Goal: Task Accomplishment & Management: Use online tool/utility

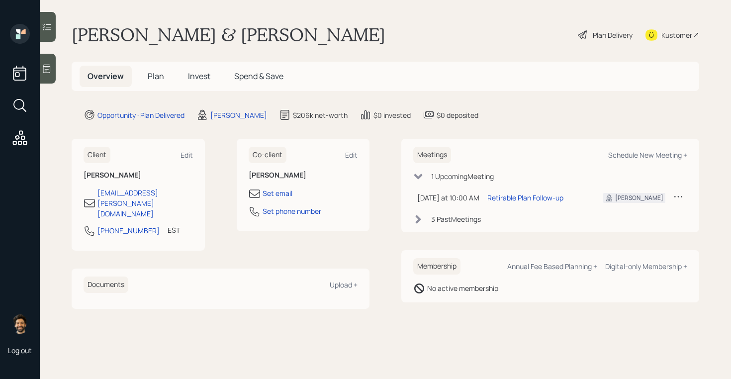
click at [193, 75] on span "Invest" at bounding box center [199, 76] width 22 height 11
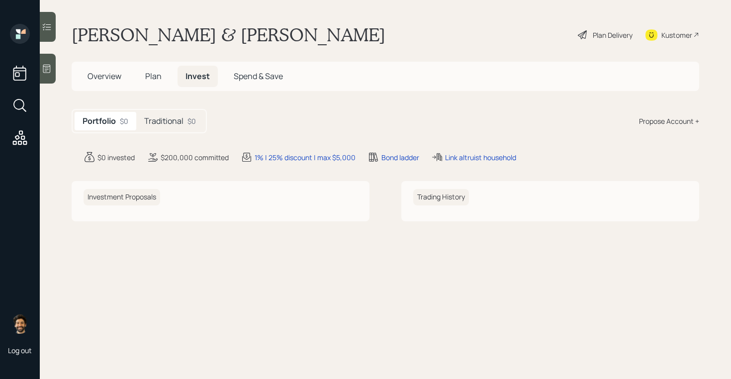
click at [161, 124] on h5 "Traditional" at bounding box center [163, 120] width 39 height 9
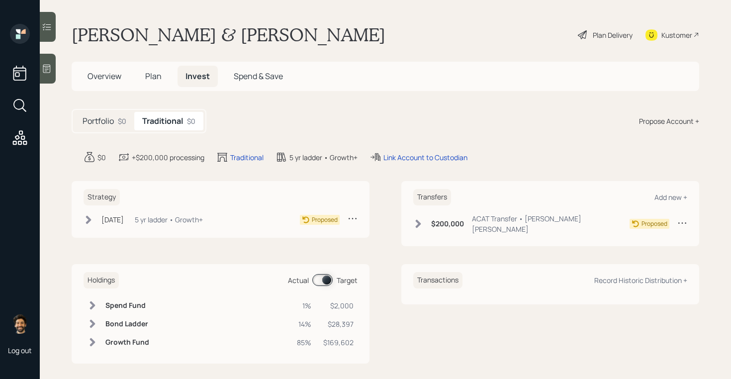
click at [170, 222] on div "5 yr ladder • Growth+" at bounding box center [169, 219] width 68 height 10
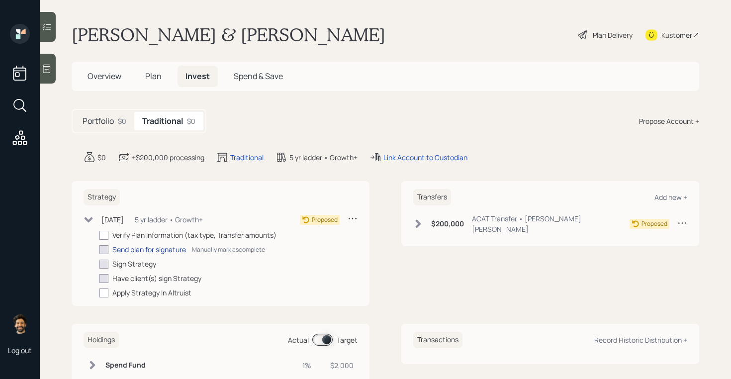
click at [144, 247] on div "Send plan for signature" at bounding box center [149, 249] width 74 height 10
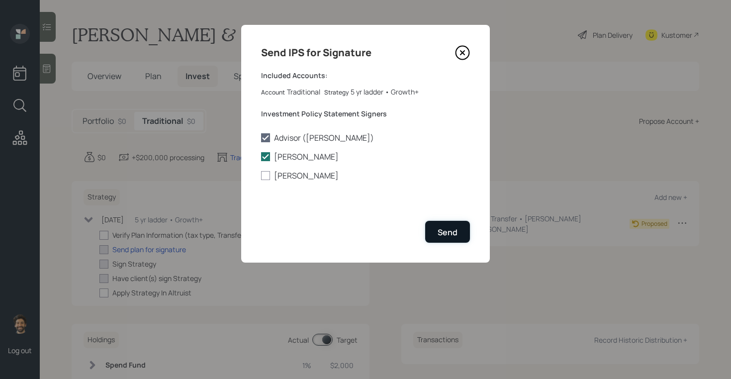
click at [450, 241] on button "Send" at bounding box center [447, 231] width 45 height 21
checkbox input "true"
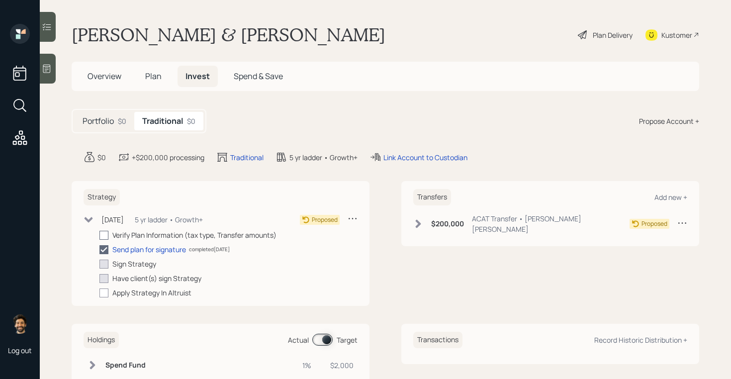
click at [103, 236] on div at bounding box center [103, 235] width 9 height 9
click at [99, 235] on input "checkbox" at bounding box center [99, 235] width 0 height 0
checkbox input "true"
click at [612, 37] on div "Plan Delivery" at bounding box center [613, 35] width 40 height 10
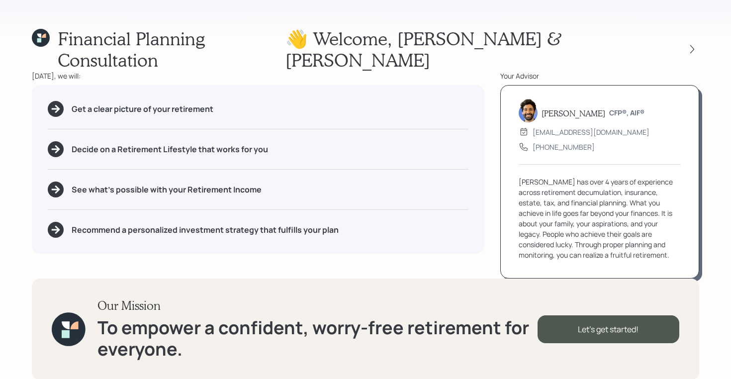
click at [43, 39] on icon at bounding box center [41, 38] width 18 height 18
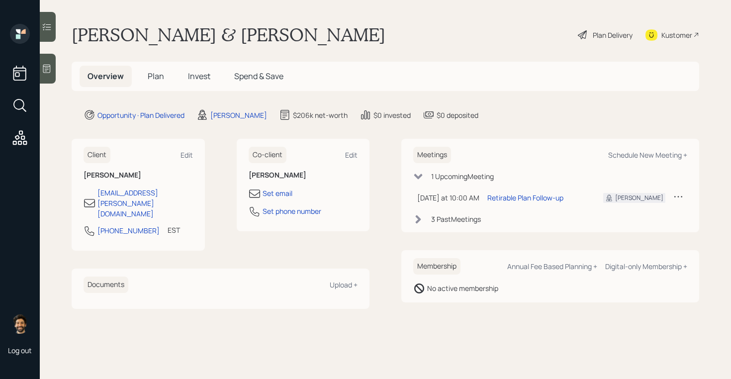
click at [158, 79] on span "Plan" at bounding box center [156, 76] width 16 height 11
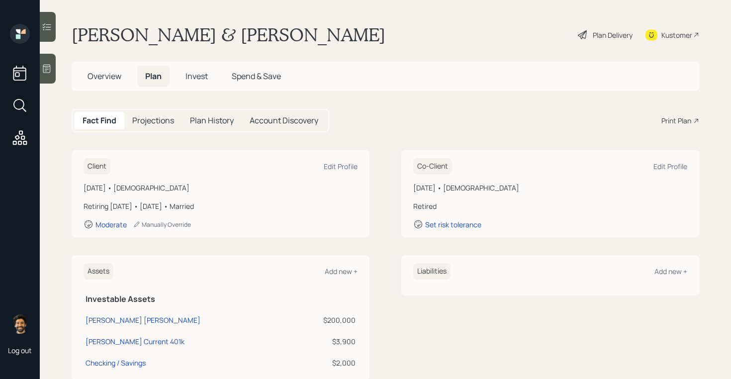
click at [612, 34] on div "Plan Delivery" at bounding box center [613, 35] width 40 height 10
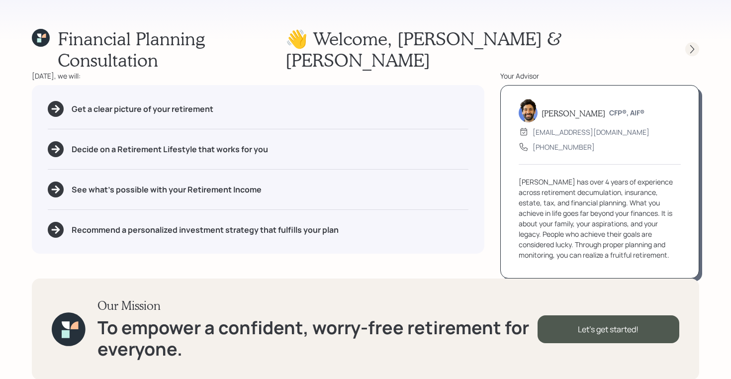
click at [695, 44] on icon at bounding box center [692, 49] width 10 height 10
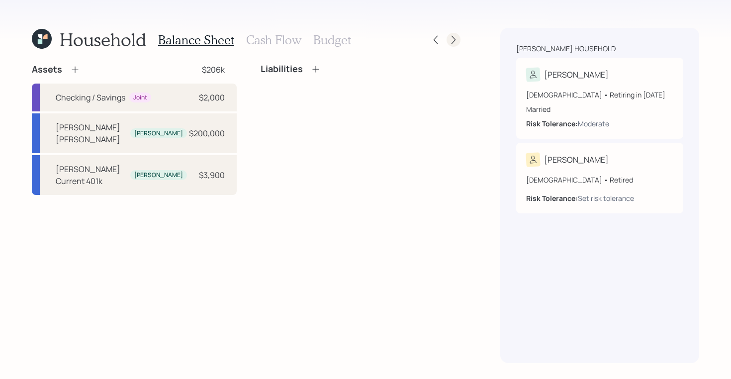
click at [454, 40] on icon at bounding box center [454, 40] width 10 height 10
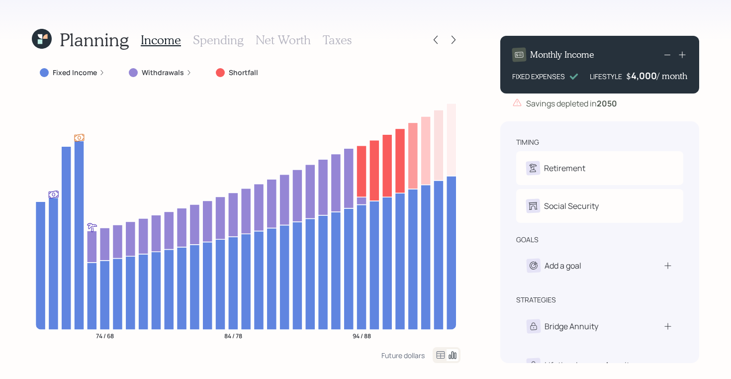
click at [454, 40] on icon at bounding box center [454, 40] width 10 height 10
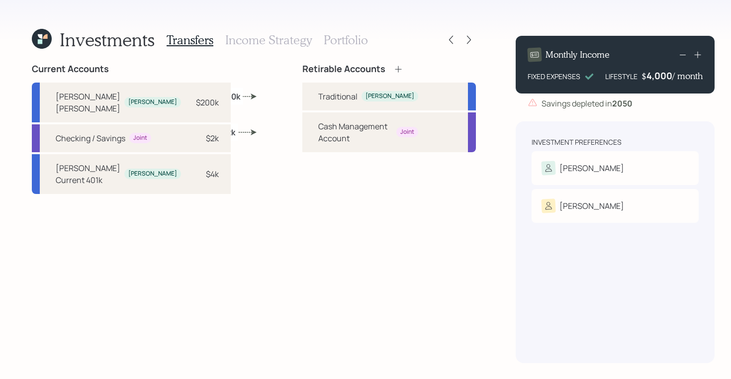
click at [464, 40] on icon at bounding box center [469, 40] width 10 height 10
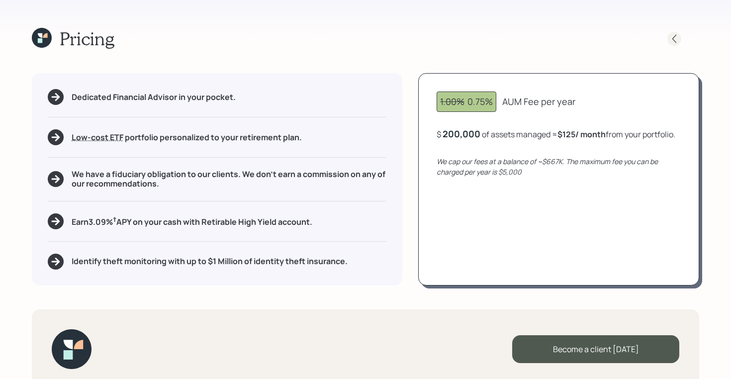
click at [675, 36] on icon at bounding box center [674, 39] width 10 height 10
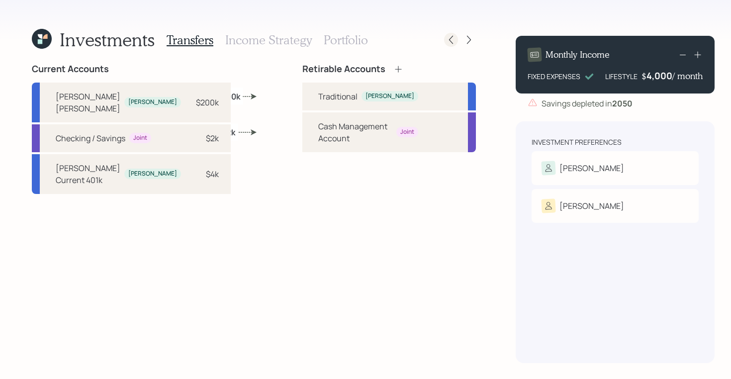
click at [444, 39] on div at bounding box center [451, 40] width 14 height 14
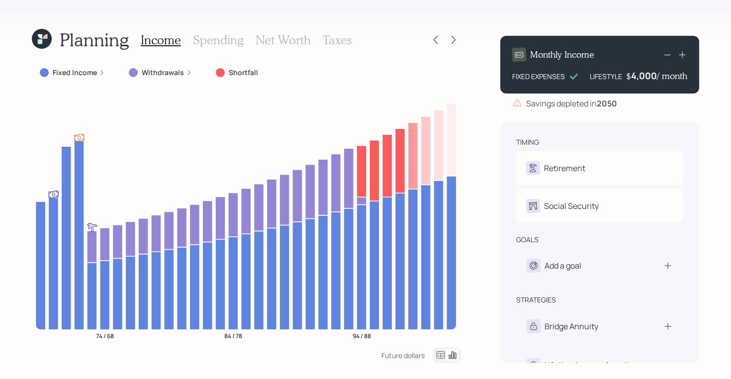
click at [229, 45] on h3 "Spending" at bounding box center [218, 40] width 51 height 14
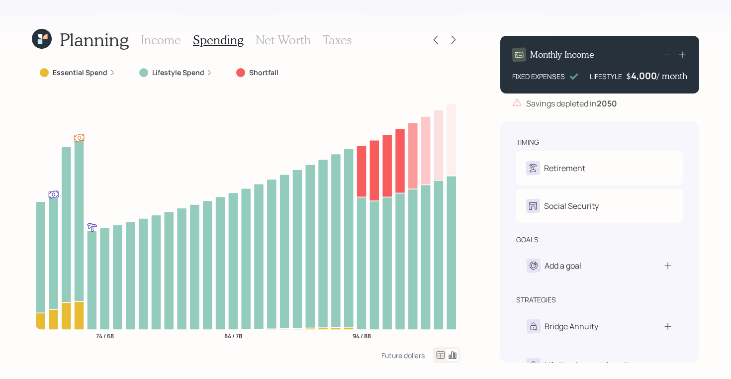
click at [445, 353] on icon at bounding box center [441, 355] width 12 height 12
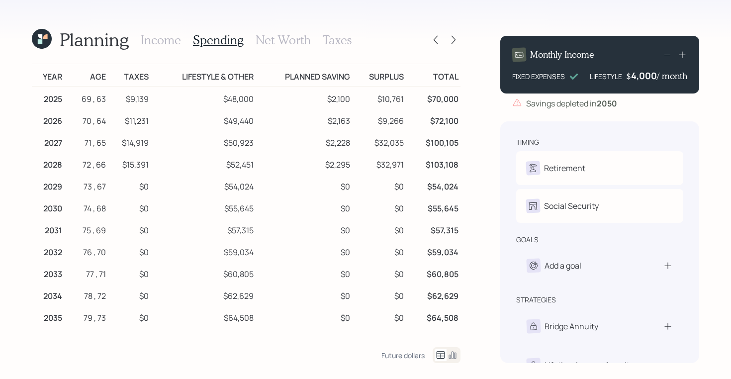
click at [36, 40] on icon at bounding box center [42, 39] width 20 height 20
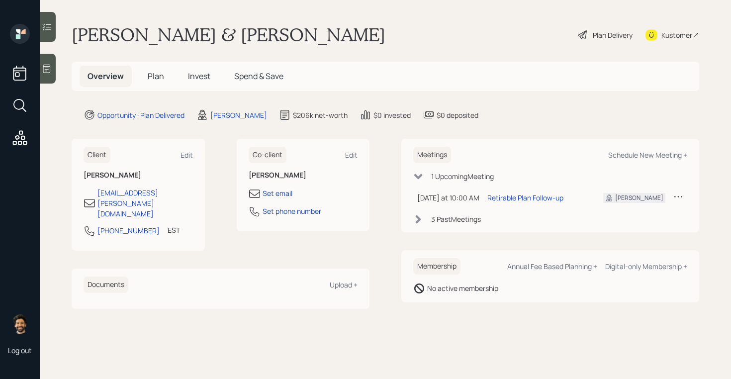
click at [153, 77] on span "Plan" at bounding box center [156, 76] width 16 height 11
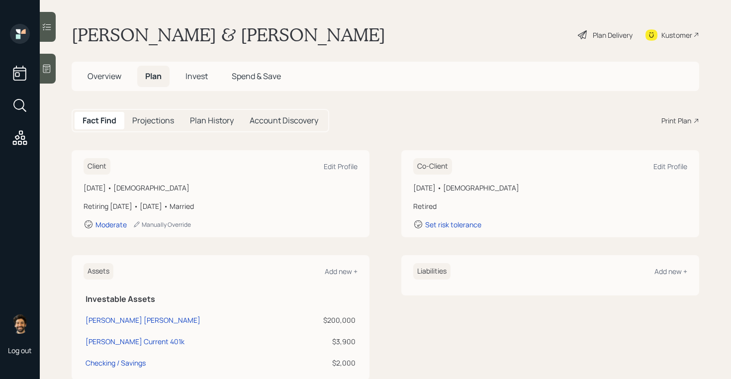
click at [600, 36] on div "Plan Delivery" at bounding box center [613, 35] width 40 height 10
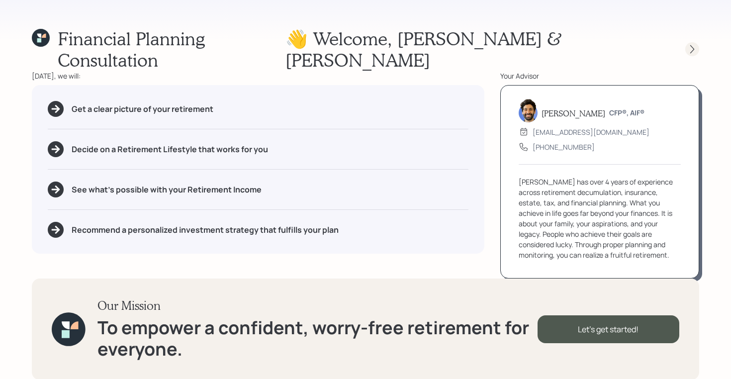
click at [696, 44] on icon at bounding box center [692, 49] width 10 height 10
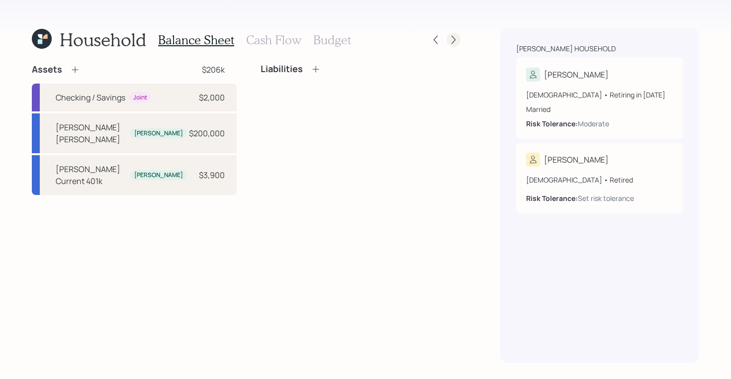
click at [458, 38] on icon at bounding box center [454, 40] width 10 height 10
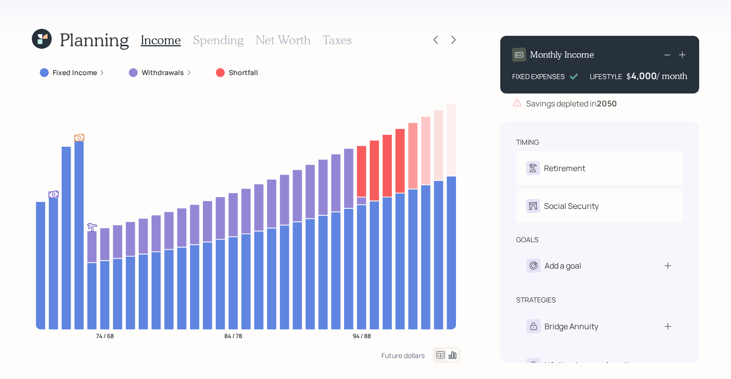
click at [219, 40] on h3 "Spending" at bounding box center [218, 40] width 51 height 14
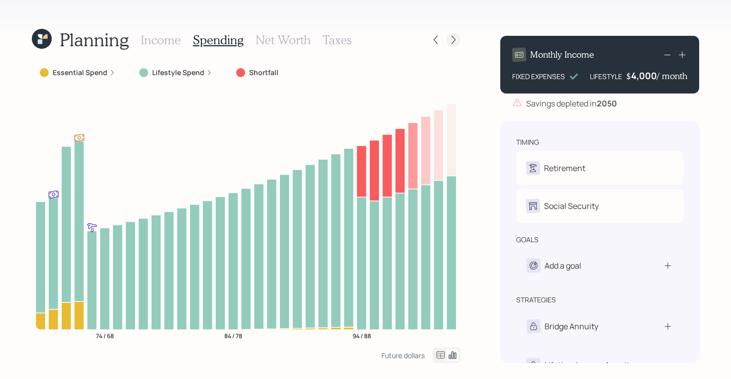
click at [449, 36] on icon at bounding box center [454, 40] width 10 height 10
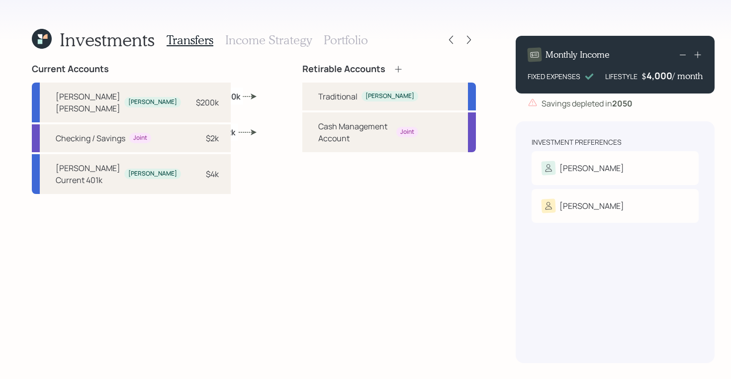
click at [464, 36] on icon at bounding box center [469, 40] width 10 height 10
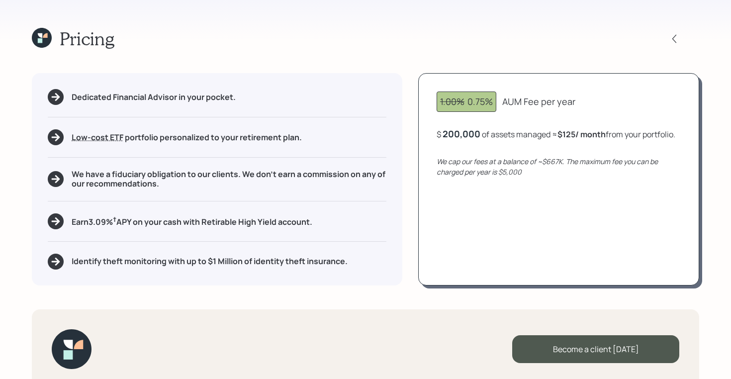
click at [43, 39] on icon at bounding box center [42, 38] width 20 height 20
